Goal: Information Seeking & Learning: Check status

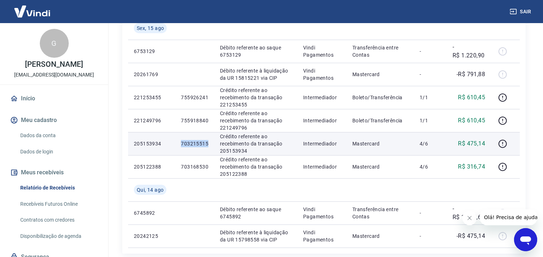
drag, startPoint x: 0, startPoint y: 0, endPoint x: 258, endPoint y: 142, distance: 295.1
click at [258, 142] on p "Crédito referente ao recebimento da transação 205153934" at bounding box center [256, 144] width 72 height 22
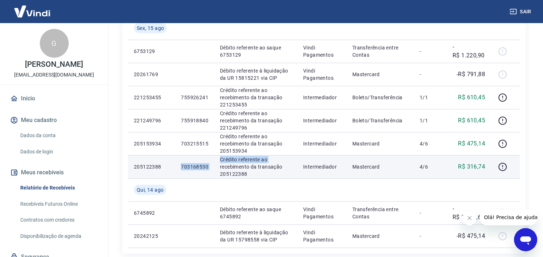
drag, startPoint x: 180, startPoint y: 166, endPoint x: 218, endPoint y: 170, distance: 37.8
click at [218, 170] on tr "205122388 703168530 Crédito referente ao recebimento da transação 205122388 Int…" at bounding box center [323, 166] width 391 height 23
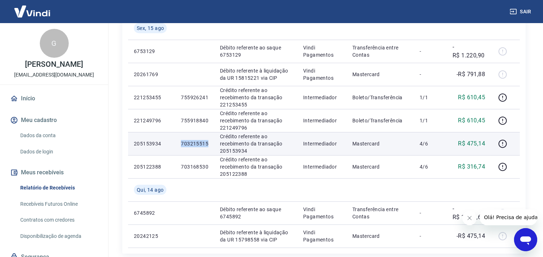
drag, startPoint x: 180, startPoint y: 144, endPoint x: 207, endPoint y: 144, distance: 27.5
click at [207, 144] on td "703215515" at bounding box center [194, 143] width 39 height 23
copy p "703215515"
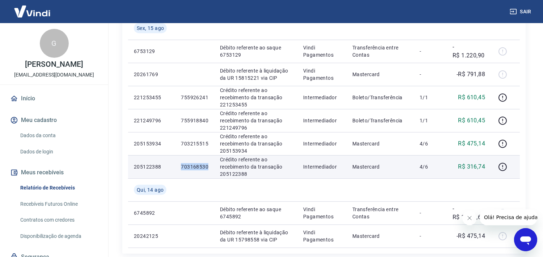
drag, startPoint x: 181, startPoint y: 166, endPoint x: 210, endPoint y: 160, distance: 29.5
click at [210, 160] on td "703168530" at bounding box center [194, 166] width 39 height 23
copy p "703168530"
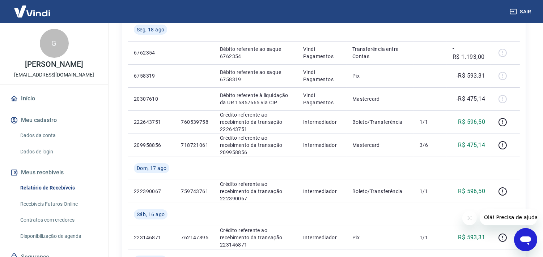
scroll to position [258, 0]
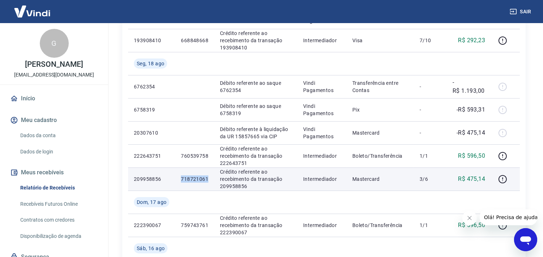
drag, startPoint x: 180, startPoint y: 177, endPoint x: 209, endPoint y: 178, distance: 28.9
click at [209, 178] on td "718721061" at bounding box center [194, 179] width 39 height 23
copy p "718721061"
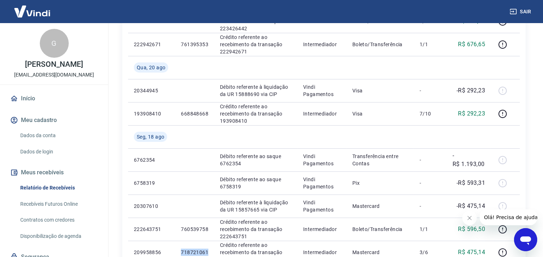
scroll to position [0, 0]
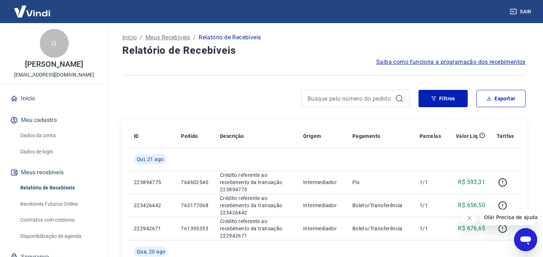
click at [44, 185] on link "Relatório de Recebíveis" at bounding box center [58, 188] width 82 height 15
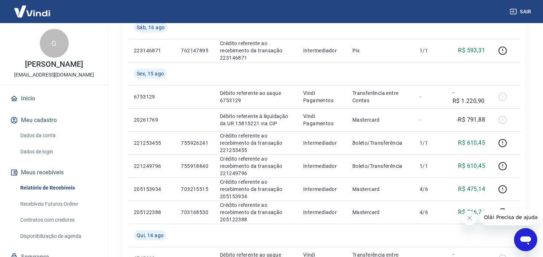
scroll to position [483, 0]
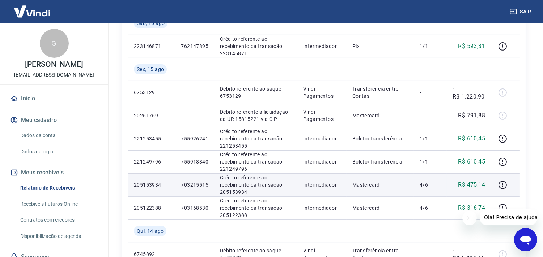
click at [189, 187] on p "703215515" at bounding box center [194, 184] width 27 height 7
drag, startPoint x: 181, startPoint y: 182, endPoint x: 210, endPoint y: 184, distance: 29.4
click at [210, 184] on td "703215515" at bounding box center [194, 185] width 39 height 23
copy p "703215515"
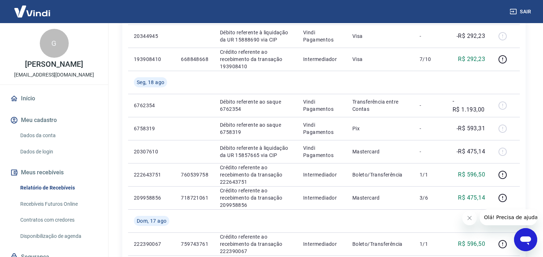
scroll to position [250, 0]
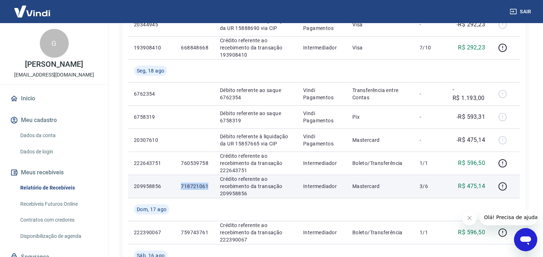
drag, startPoint x: 180, startPoint y: 183, endPoint x: 210, endPoint y: 189, distance: 30.8
click at [210, 189] on td "718721061" at bounding box center [194, 186] width 39 height 23
copy p "718721061"
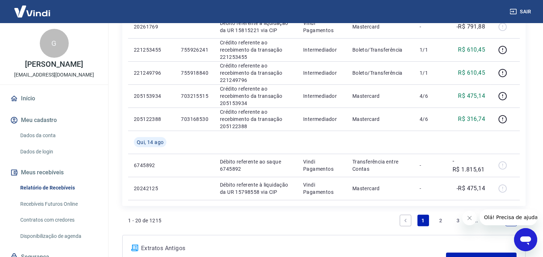
scroll to position [594, 0]
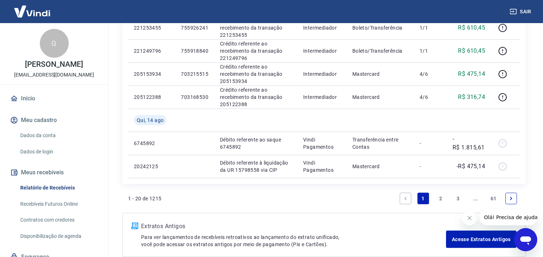
click at [441, 197] on link "2" at bounding box center [440, 199] width 12 height 12
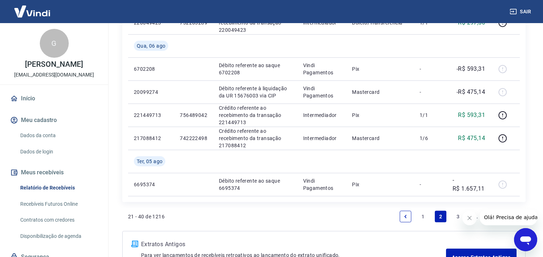
scroll to position [657, 0]
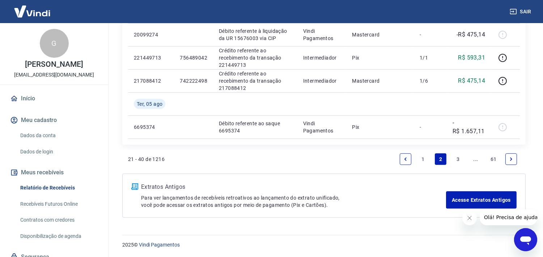
click at [421, 158] on link "1" at bounding box center [423, 160] width 12 height 12
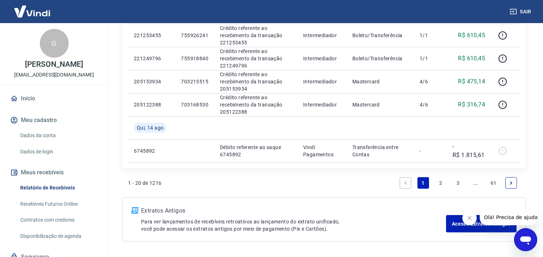
scroll to position [617, 0]
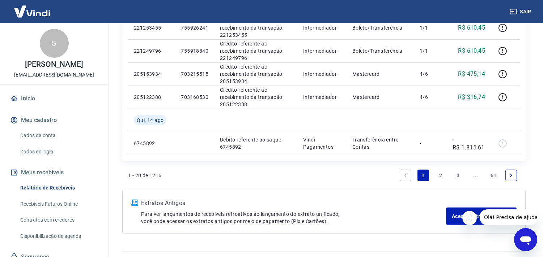
click at [440, 175] on link "2" at bounding box center [440, 176] width 12 height 12
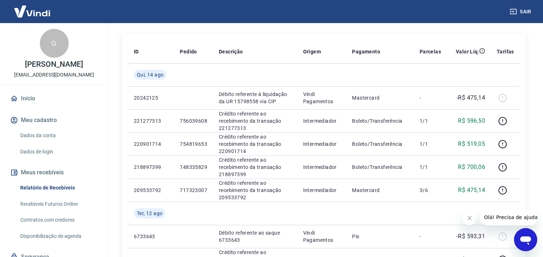
scroll to position [103, 0]
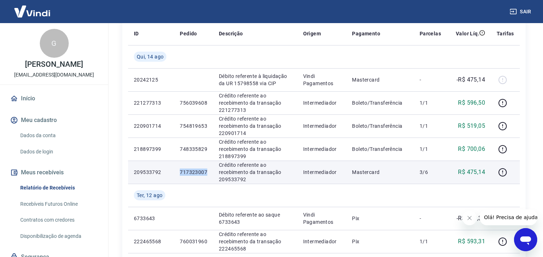
drag, startPoint x: 179, startPoint y: 171, endPoint x: 206, endPoint y: 171, distance: 26.8
click at [206, 171] on p "717323007" at bounding box center [193, 172] width 27 height 7
copy p "717323007"
